Goal: Task Accomplishment & Management: Complete application form

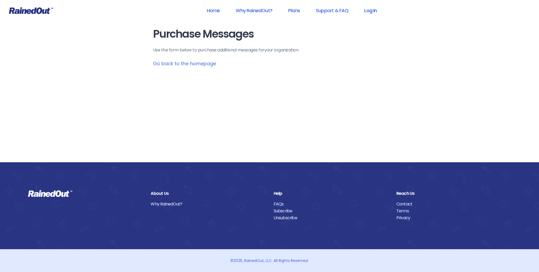
click at [368, 9] on link "Log In" at bounding box center [371, 11] width 26 height 12
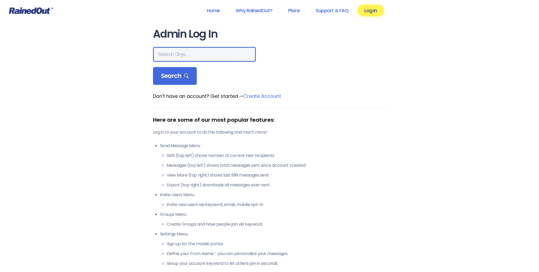
click at [210, 50] on input "text" at bounding box center [204, 54] width 103 height 15
type input "ltp [PERSON_NAME] island"
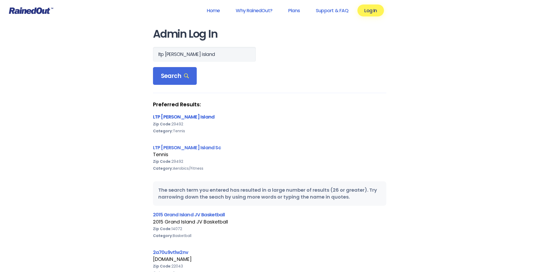
click at [181, 117] on link "LTP [PERSON_NAME] Island" at bounding box center [184, 117] width 62 height 7
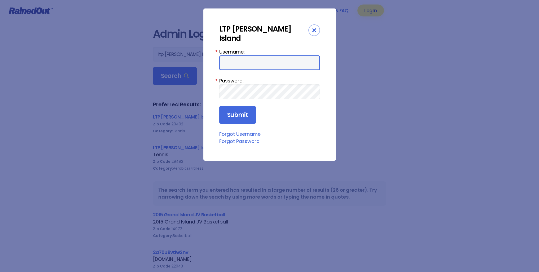
type input "tennis"
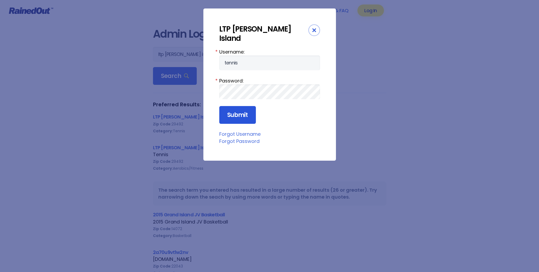
click at [242, 106] on input "Submit" at bounding box center [237, 115] width 37 height 18
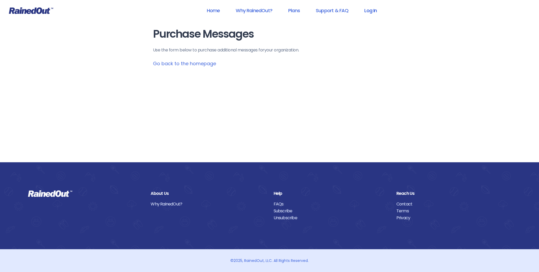
click at [379, 10] on link "Log In" at bounding box center [371, 11] width 26 height 12
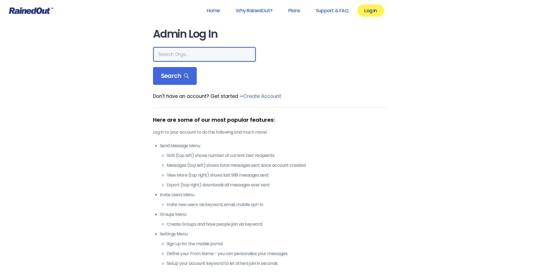
click at [184, 56] on input "text" at bounding box center [204, 54] width 103 height 15
type input "ltp [PERSON_NAME] island"
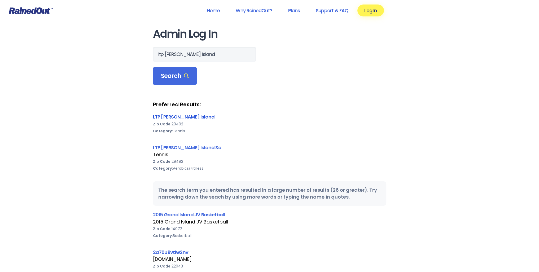
click at [182, 116] on link "LTP [PERSON_NAME] Island" at bounding box center [184, 117] width 62 height 7
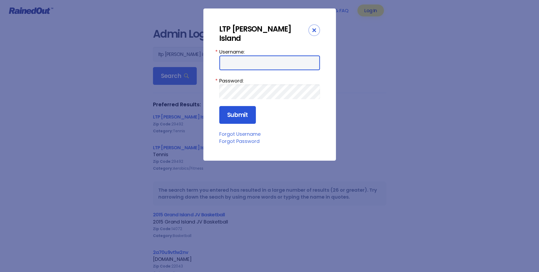
type input "tennis"
click at [242, 106] on input "Submit" at bounding box center [237, 115] width 37 height 18
